Goal: Find specific page/section: Find specific page/section

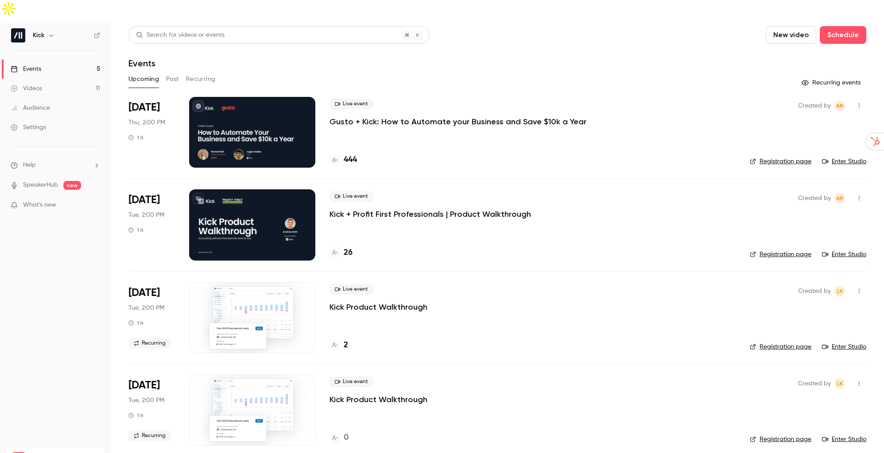
click at [440, 116] on p "Gusto + Kick: How to Automate your Business and Save $10k a Year" at bounding box center [457, 121] width 257 height 11
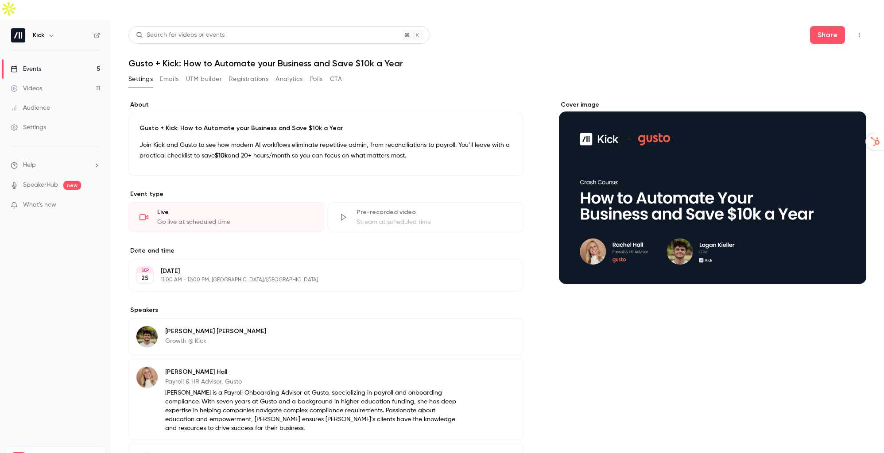
click at [67, 59] on link "Events 5" at bounding box center [55, 68] width 111 height 19
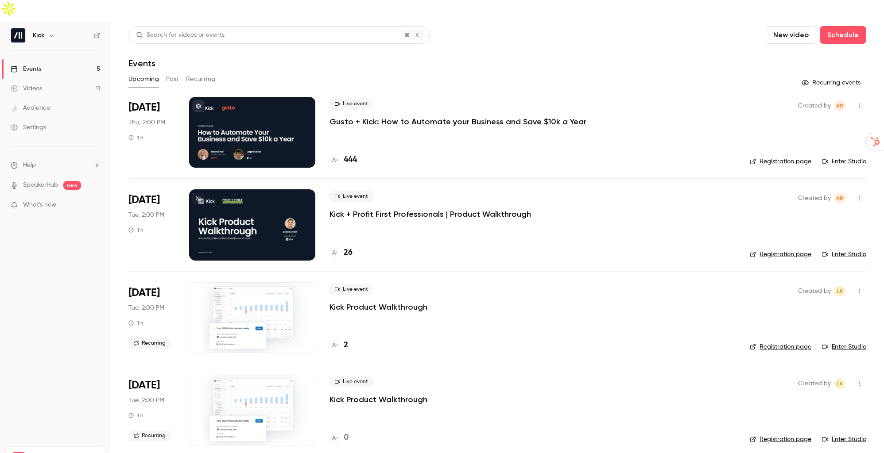
click at [270, 132] on div at bounding box center [252, 132] width 126 height 71
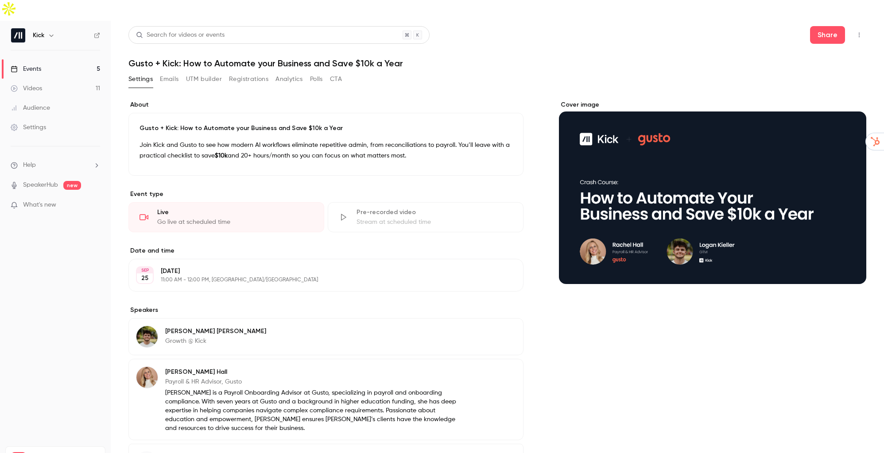
click at [46, 59] on link "Events 5" at bounding box center [55, 68] width 111 height 19
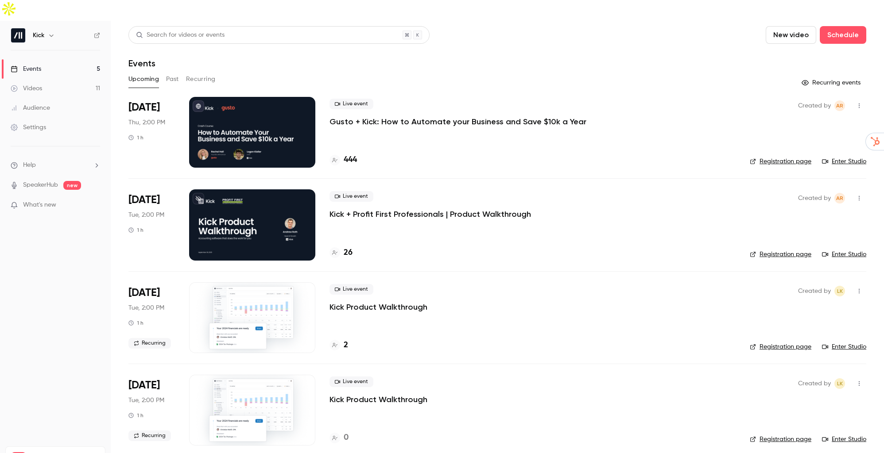
click at [352, 154] on h4 "444" at bounding box center [350, 160] width 13 height 12
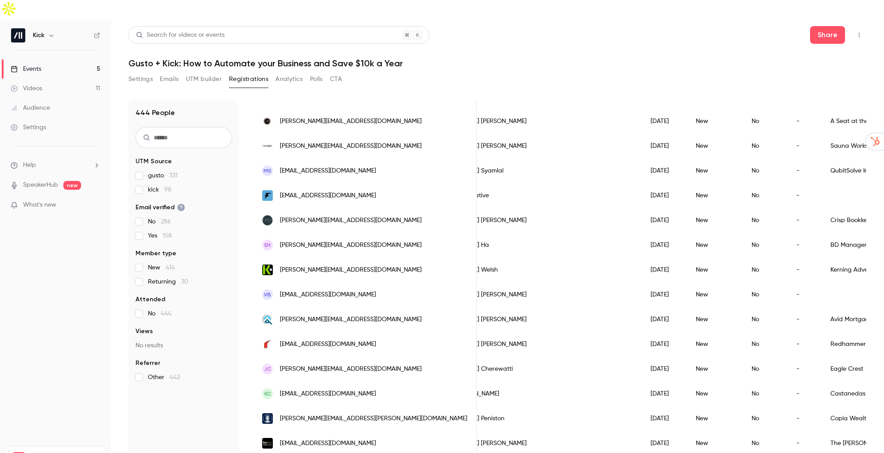
scroll to position [0, 50]
